Goal: Task Accomplishment & Management: Use online tool/utility

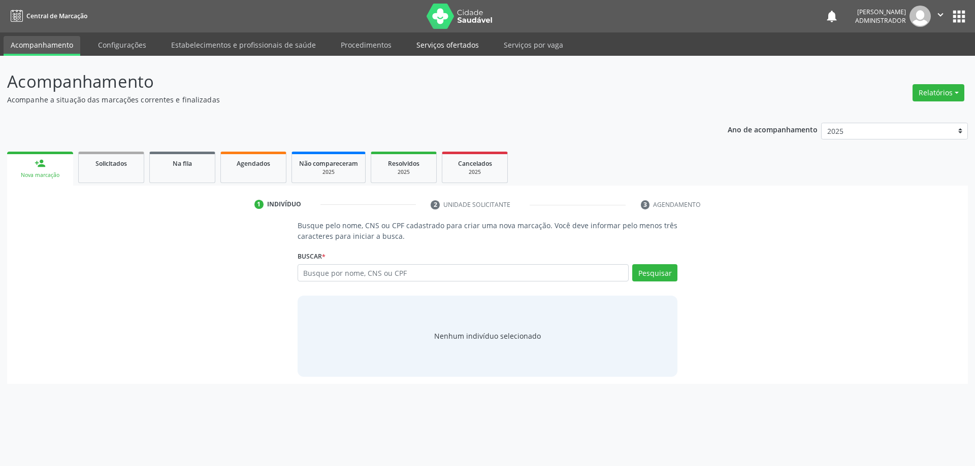
click at [458, 44] on link "Serviços ofertados" at bounding box center [447, 45] width 77 height 18
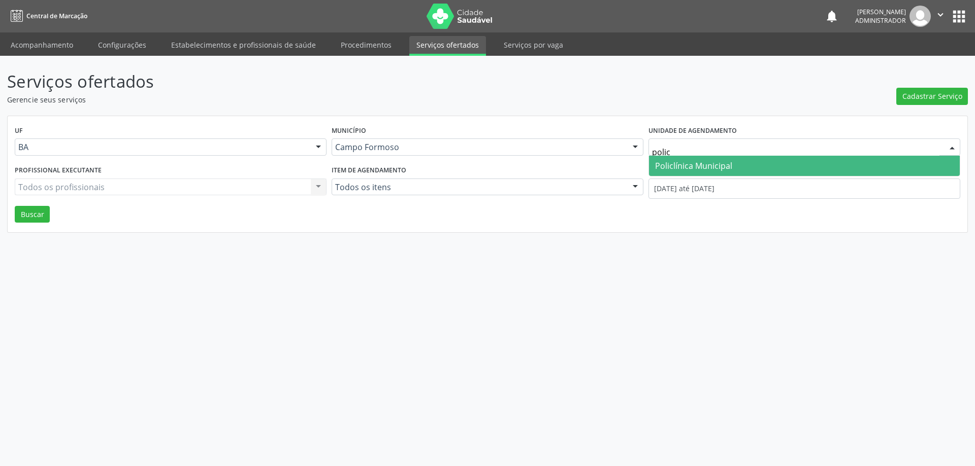
type input "policl"
drag, startPoint x: 794, startPoint y: 166, endPoint x: 678, endPoint y: 130, distance: 121.7
click at [793, 166] on span "Policlínica Municipal" at bounding box center [804, 166] width 311 height 20
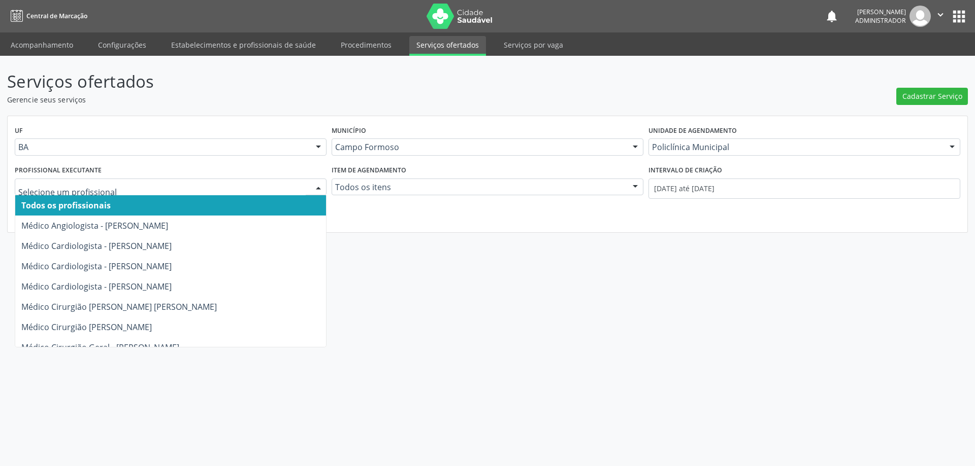
click at [316, 185] on div at bounding box center [318, 187] width 15 height 17
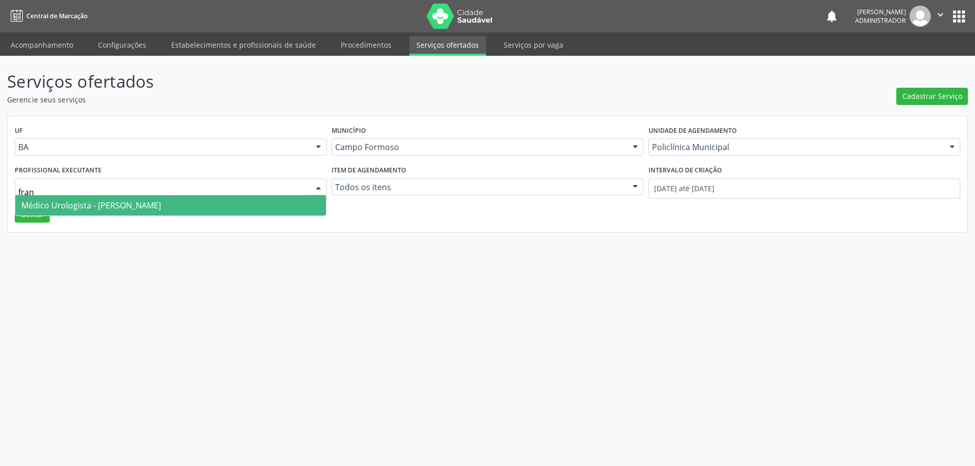
type input "franc"
drag, startPoint x: 218, startPoint y: 206, endPoint x: 224, endPoint y: 206, distance: 6.1
click at [219, 207] on span "Médico Urologista - [PERSON_NAME]" at bounding box center [170, 205] width 311 height 20
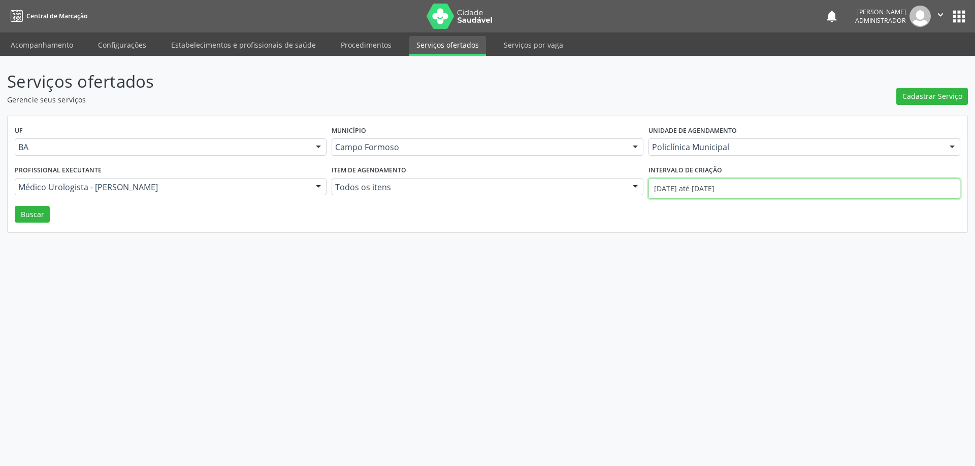
drag, startPoint x: 772, startPoint y: 186, endPoint x: 732, endPoint y: 186, distance: 39.6
click at [767, 186] on input "[DATE] até [DATE]" at bounding box center [804, 189] width 312 height 20
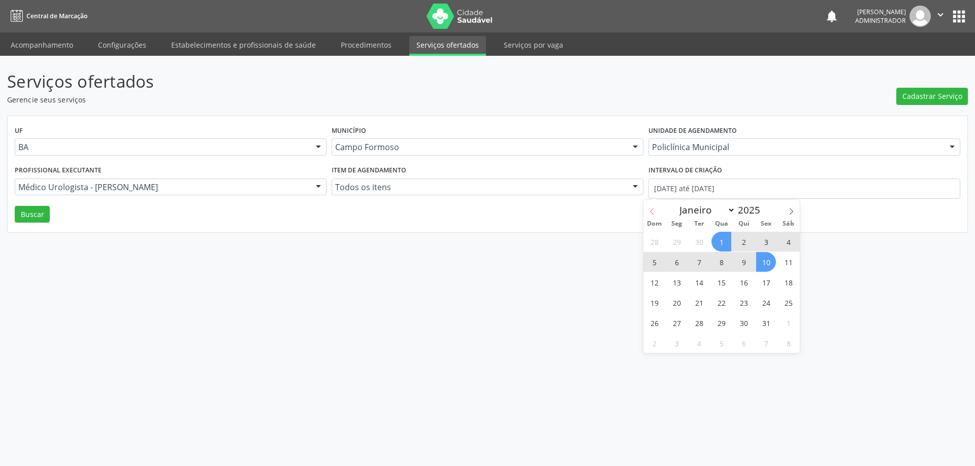
drag, startPoint x: 648, startPoint y: 206, endPoint x: 663, endPoint y: 210, distance: 15.9
click at [649, 206] on span at bounding box center [651, 208] width 17 height 17
select select "8"
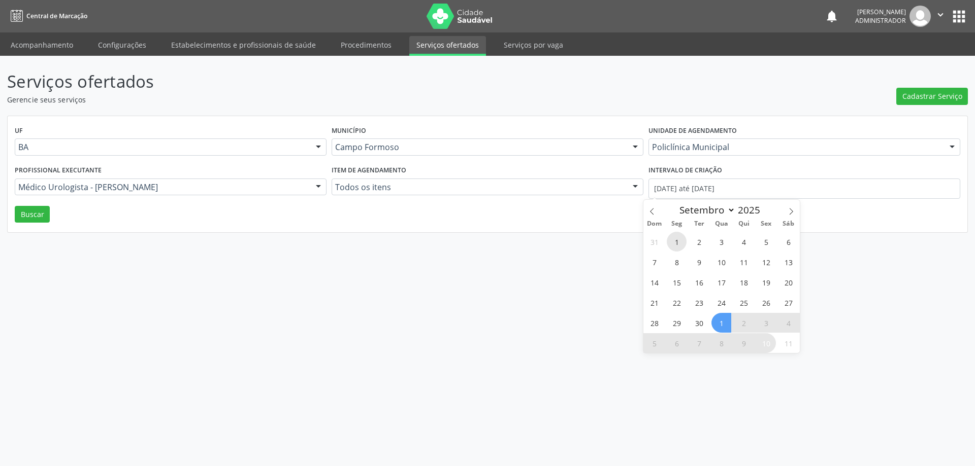
click at [678, 244] on span "1" at bounding box center [676, 242] width 20 height 20
type input "[DATE]"
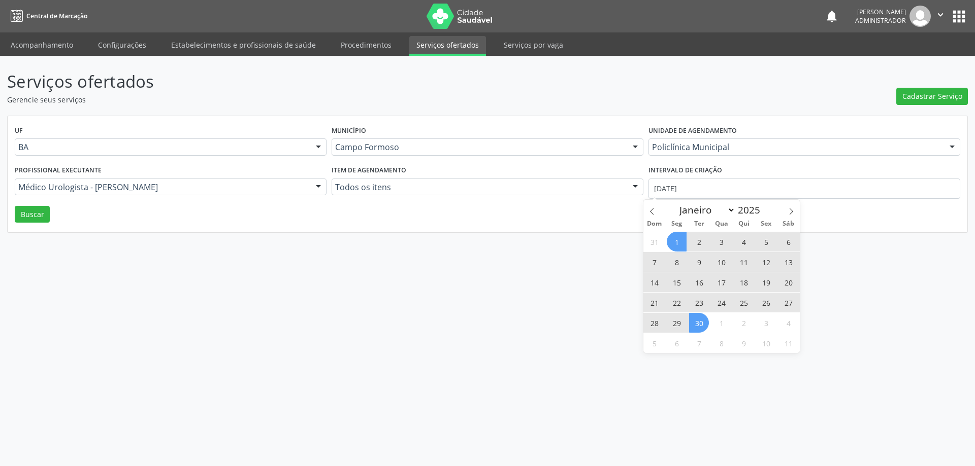
drag, startPoint x: 698, startPoint y: 318, endPoint x: 635, endPoint y: 280, distance: 74.0
click at [698, 318] on span "30" at bounding box center [699, 323] width 20 height 20
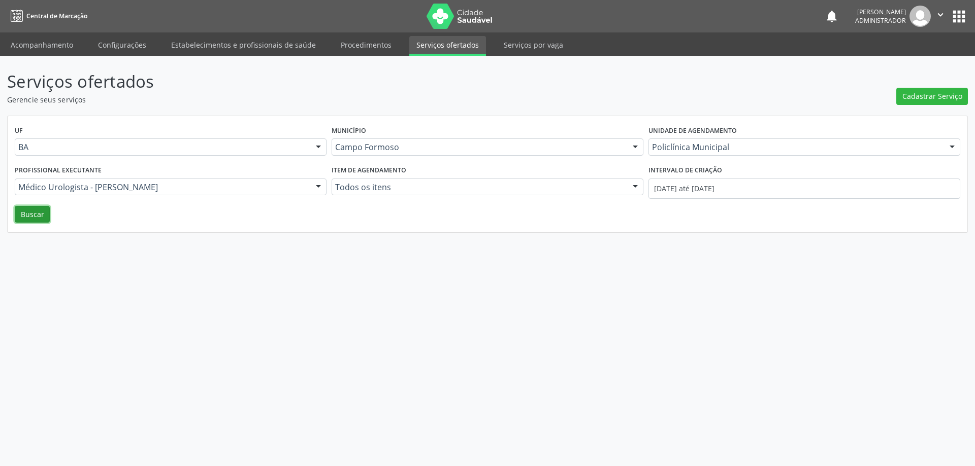
click at [15, 218] on button "Buscar" at bounding box center [32, 214] width 35 height 17
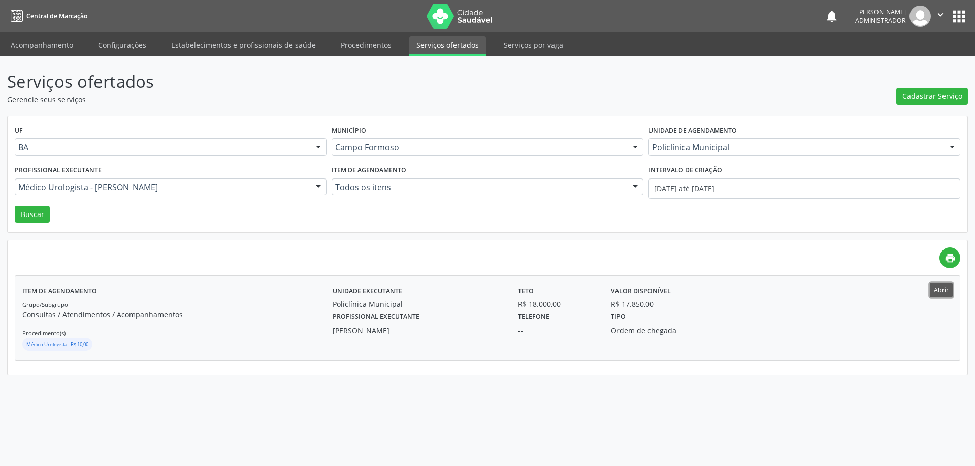
click at [939, 294] on button "Abrir" at bounding box center [940, 290] width 23 height 14
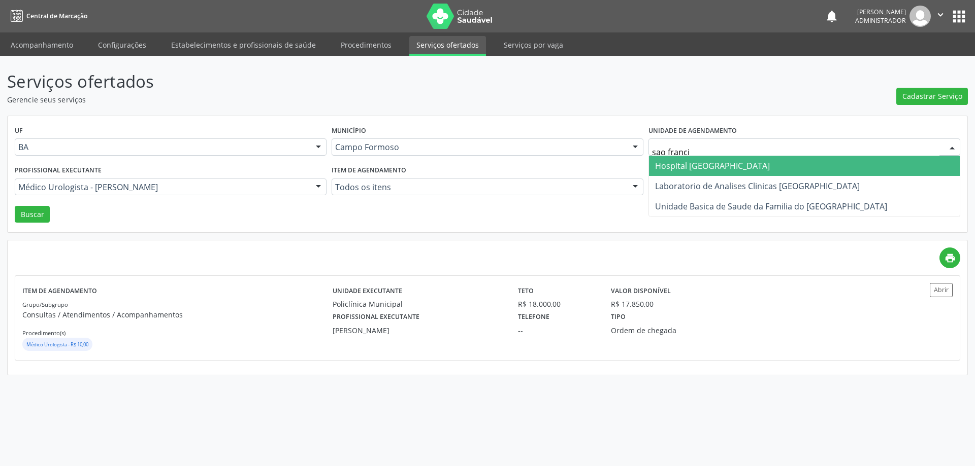
type input "[PERSON_NAME]"
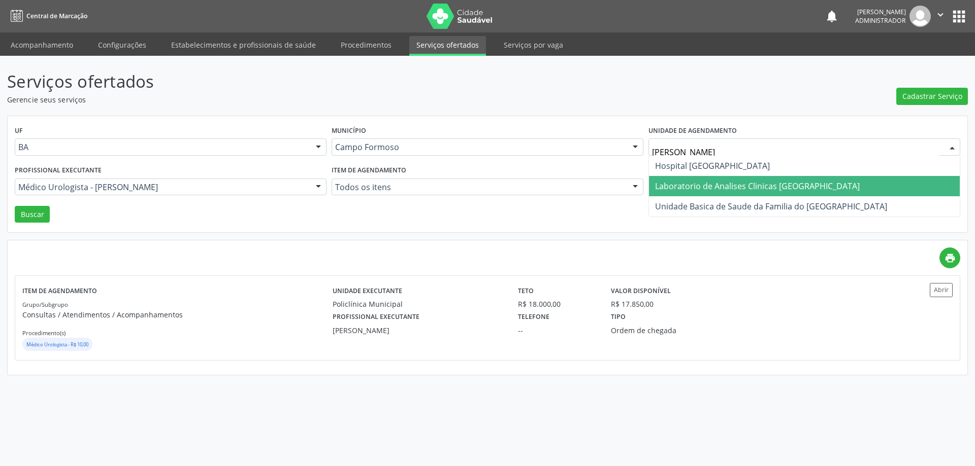
click at [696, 186] on span "Laboratorio de Analises Clinicas [GEOGRAPHIC_DATA]" at bounding box center [757, 186] width 205 height 11
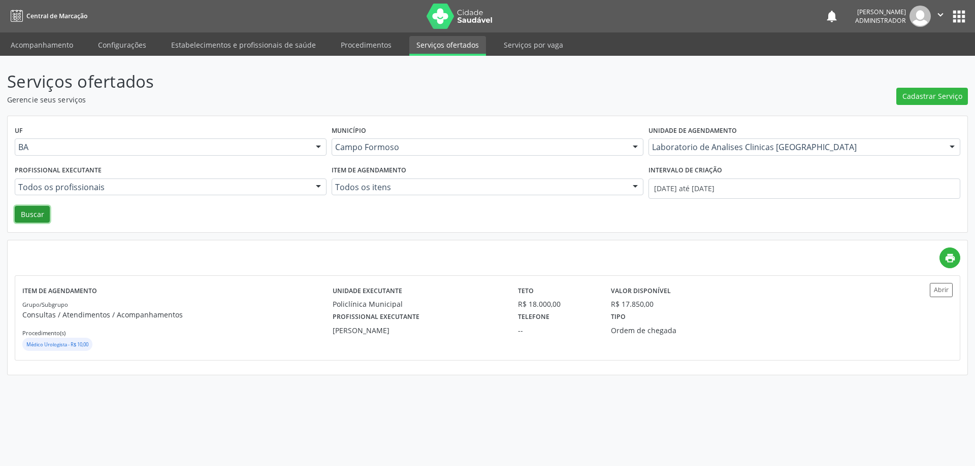
click at [31, 214] on button "Buscar" at bounding box center [32, 214] width 35 height 17
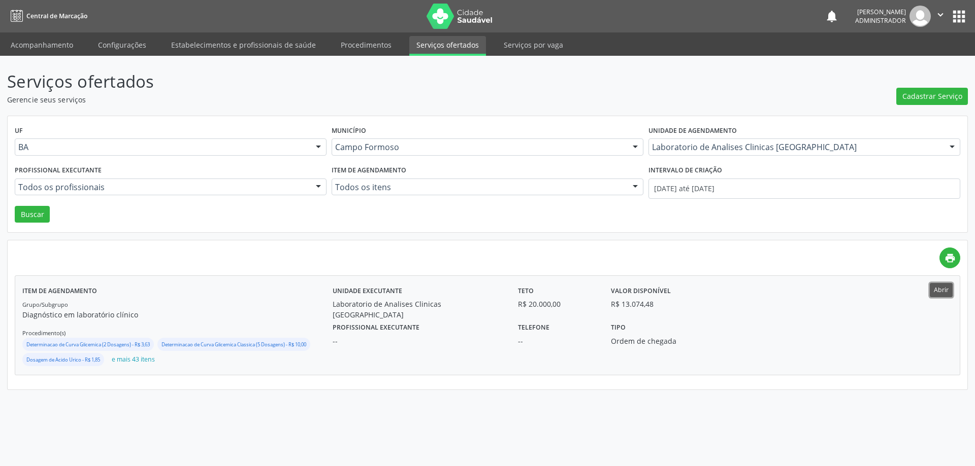
click at [940, 287] on button "Abrir" at bounding box center [940, 290] width 23 height 14
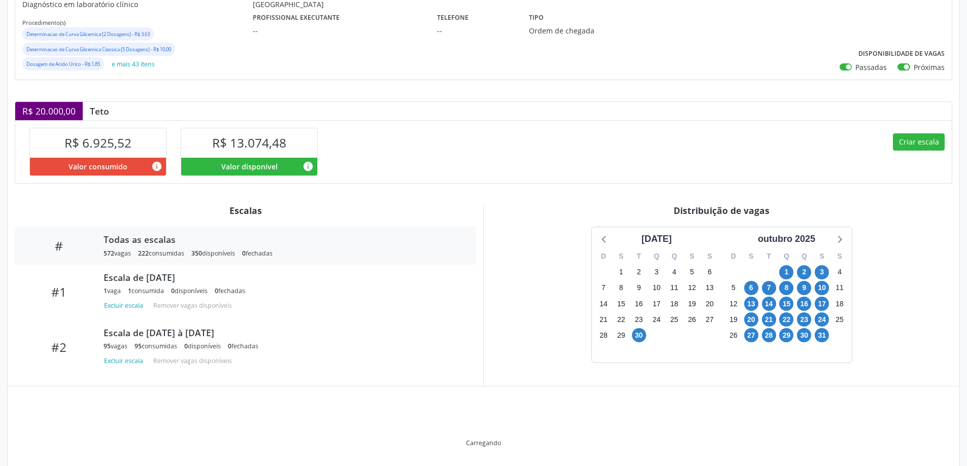
scroll to position [189, 0]
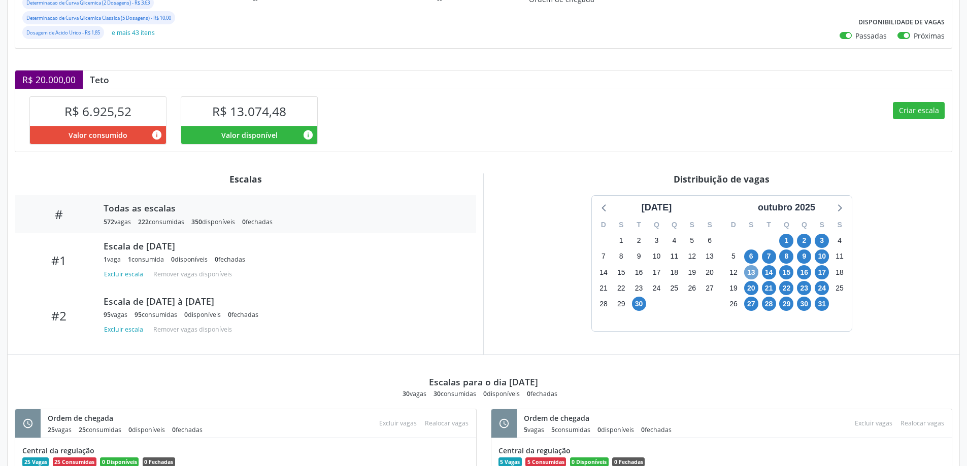
click at [749, 271] on span "13" at bounding box center [751, 272] width 14 height 14
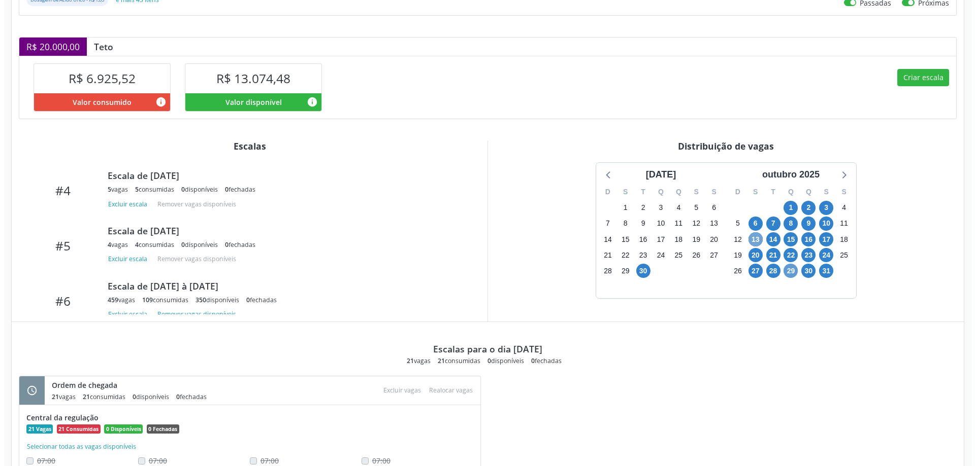
scroll to position [240, 0]
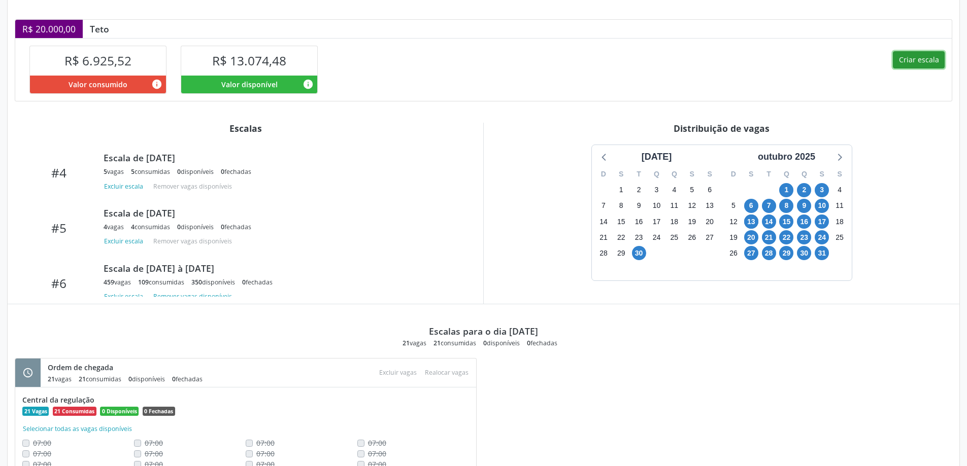
click at [903, 58] on button "Criar escala" at bounding box center [919, 59] width 52 height 17
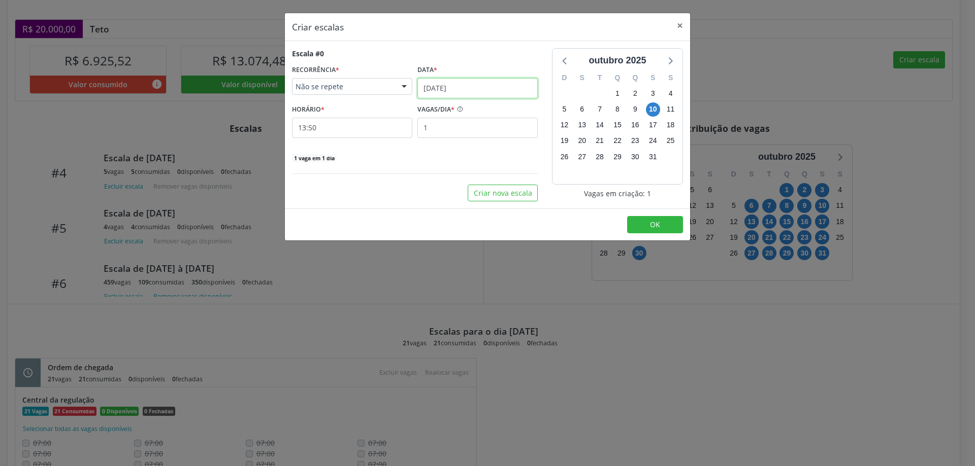
click at [445, 83] on input "10/10/2025" at bounding box center [477, 88] width 120 height 20
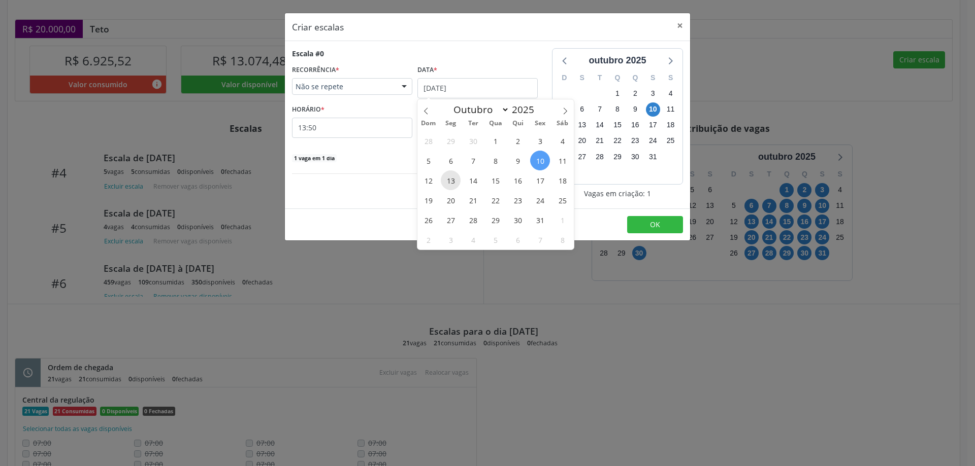
click at [449, 182] on span "13" at bounding box center [451, 181] width 20 height 20
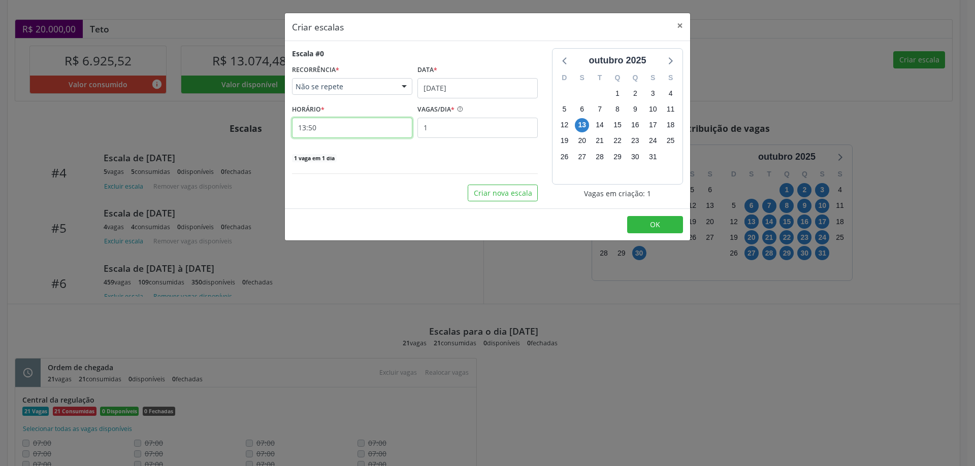
click at [352, 126] on input "13:50" at bounding box center [352, 128] width 120 height 20
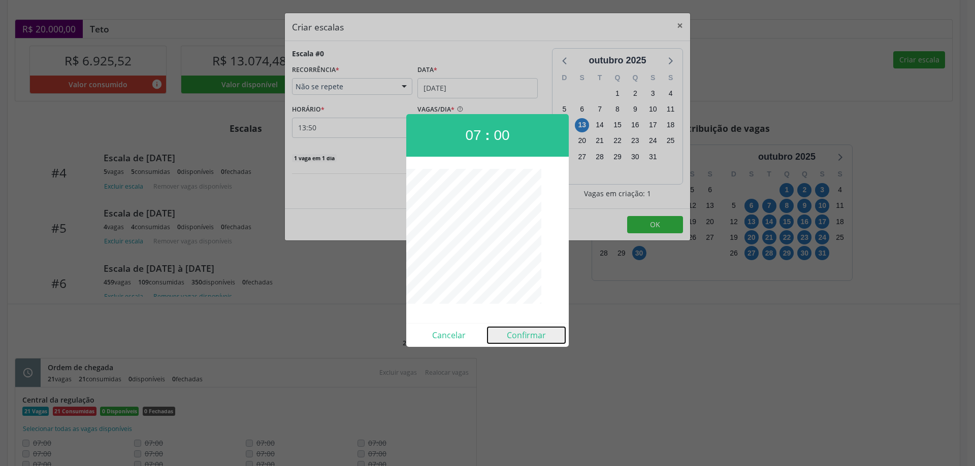
click at [524, 335] on button "Confirmar" at bounding box center [526, 335] width 78 height 16
type input "07:00"
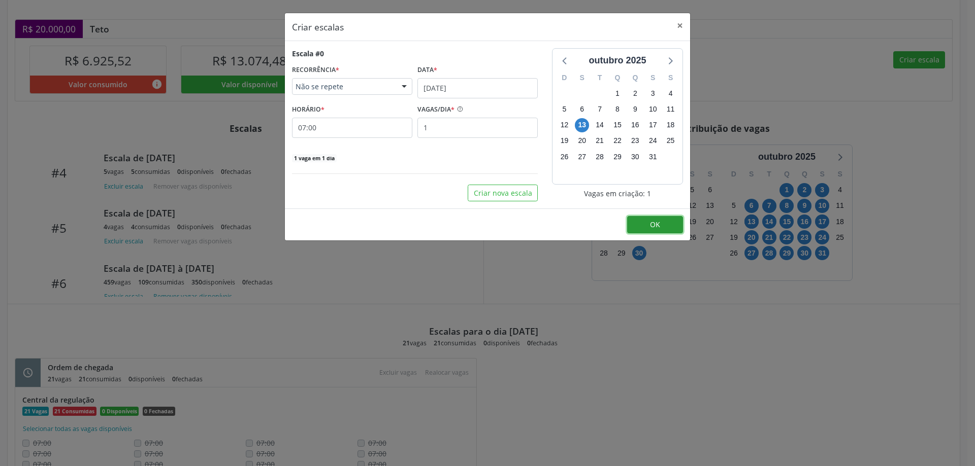
click at [651, 224] on span "OK" at bounding box center [655, 225] width 10 height 10
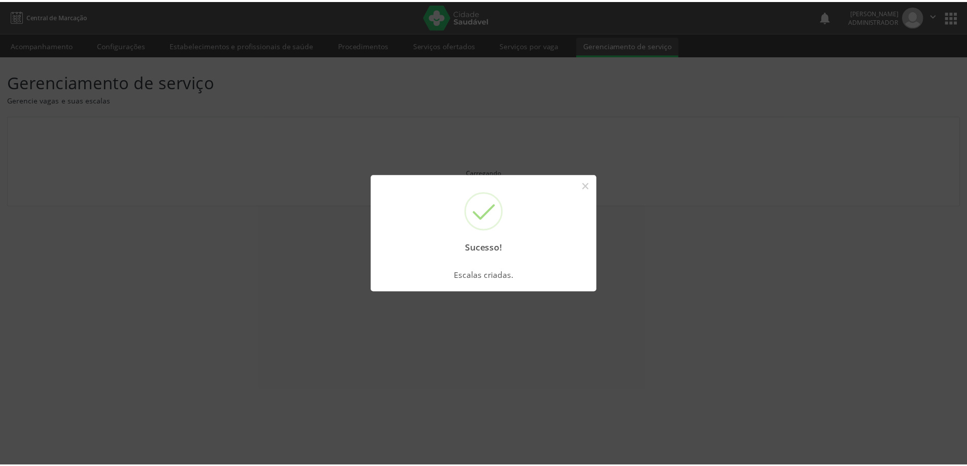
scroll to position [0, 0]
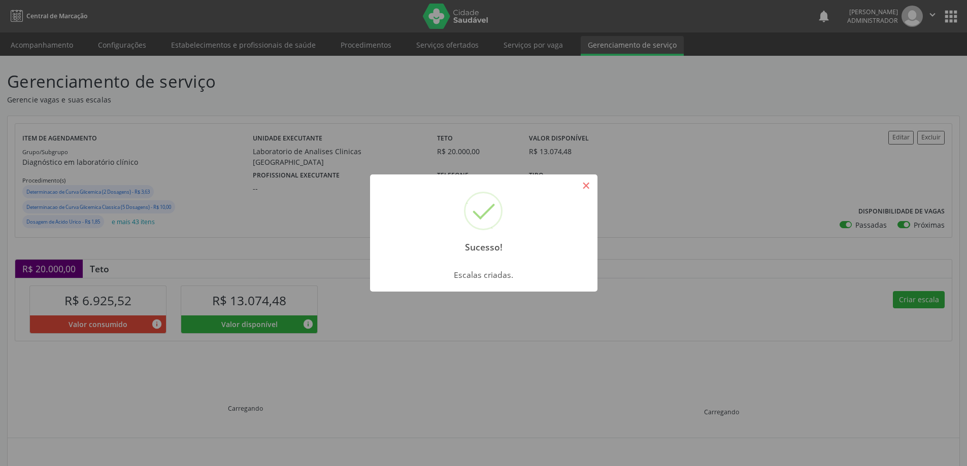
click at [589, 183] on button "×" at bounding box center [586, 185] width 17 height 17
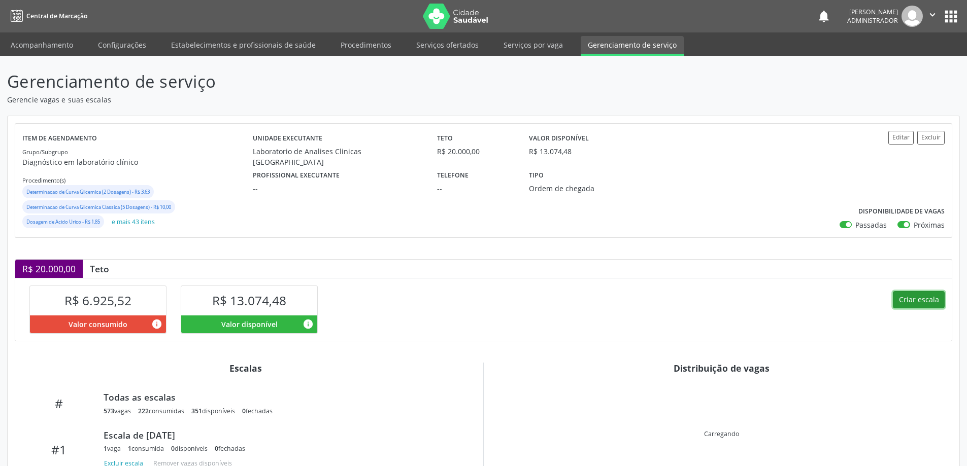
click at [916, 299] on button "Criar escala" at bounding box center [919, 299] width 52 height 17
select select "9"
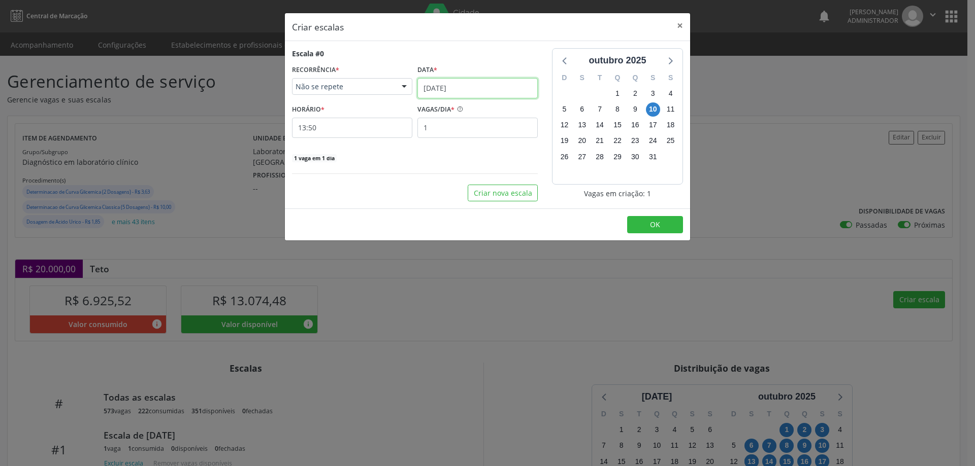
click at [464, 85] on input "10/10/2025" at bounding box center [477, 88] width 120 height 20
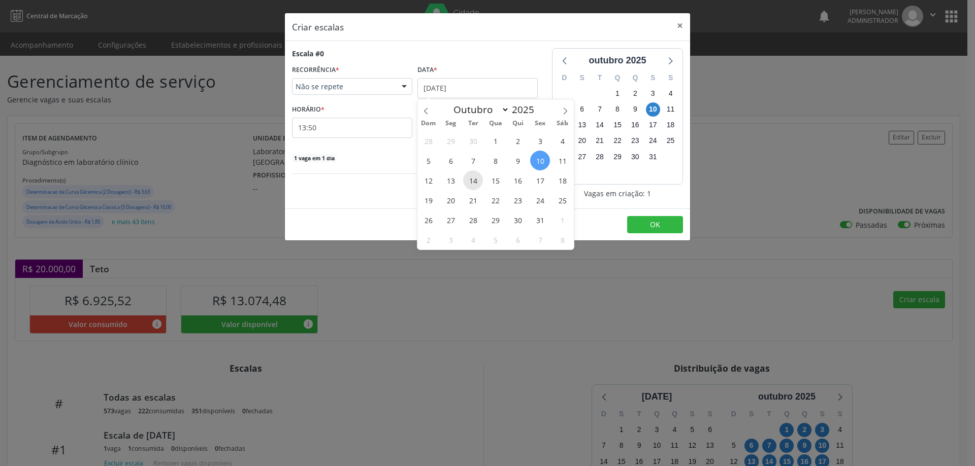
click at [474, 178] on span "14" at bounding box center [473, 181] width 20 height 20
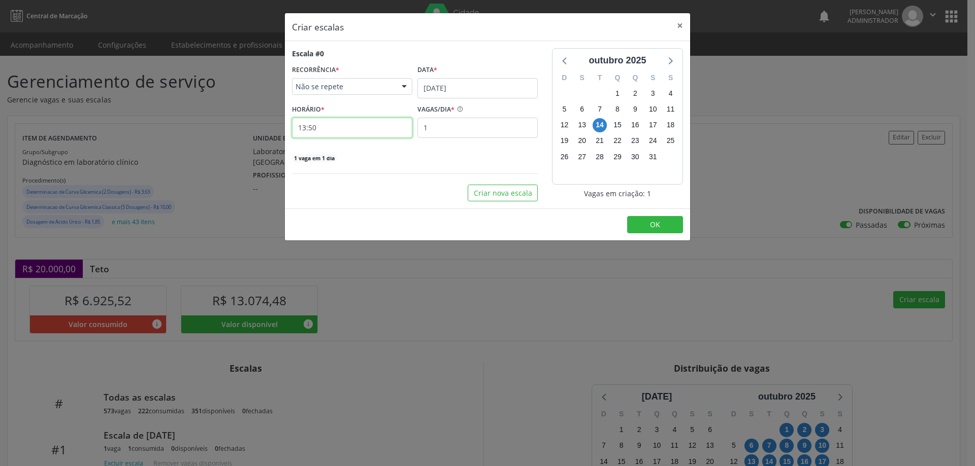
click at [353, 131] on input "13:50" at bounding box center [352, 128] width 120 height 20
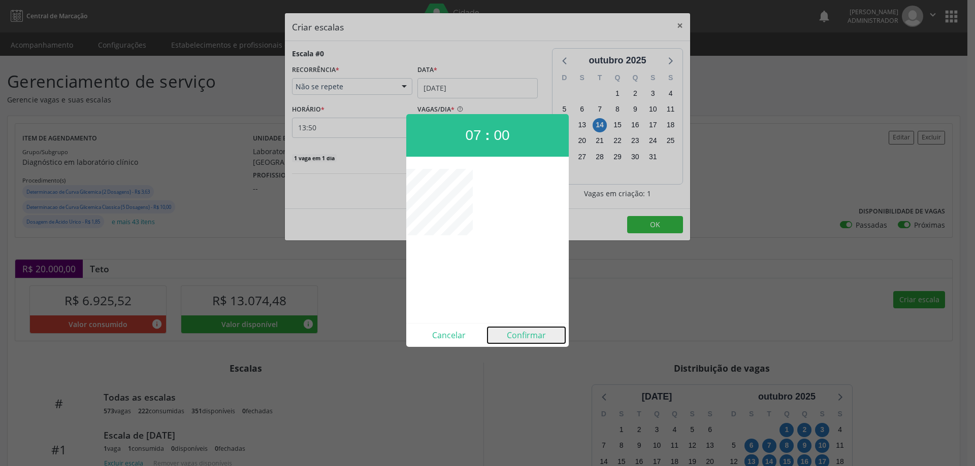
click at [532, 339] on button "Confirmar" at bounding box center [526, 335] width 78 height 16
type input "07:00"
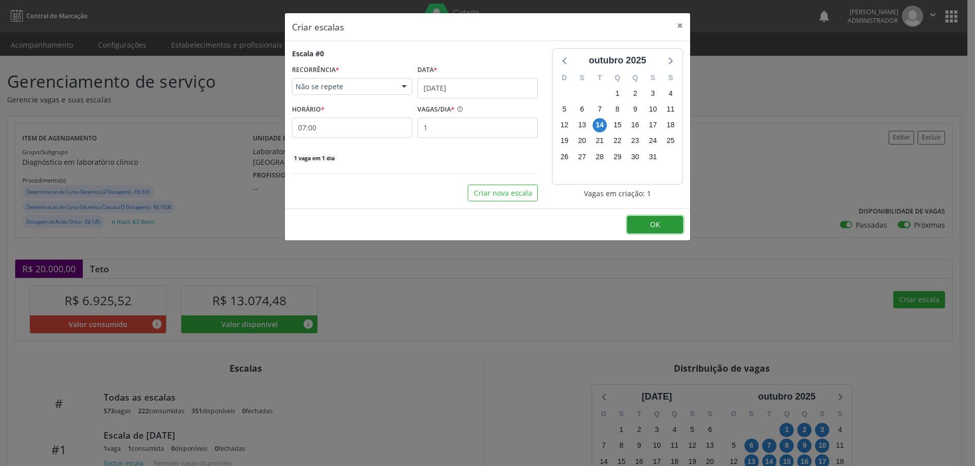
click at [660, 222] on button "OK" at bounding box center [655, 224] width 56 height 17
